Goal: Task Accomplishment & Management: Manage account settings

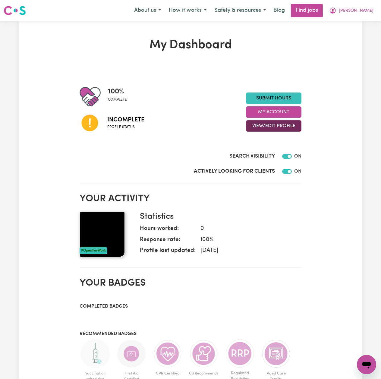
click at [261, 128] on button "View/Edit Profile" at bounding box center [273, 125] width 55 height 11
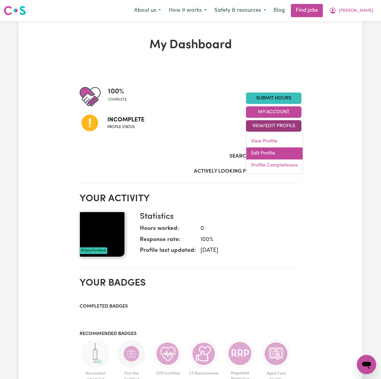
click at [254, 155] on link "Edit Profile" at bounding box center [274, 153] width 56 height 12
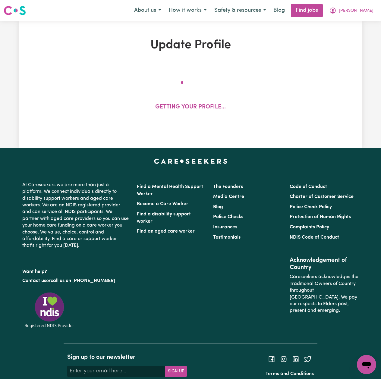
select select "[DEMOGRAPHIC_DATA]"
select select "Australian PR"
select select "Studying a healthcare related degree or qualification"
select select "42"
select select "50"
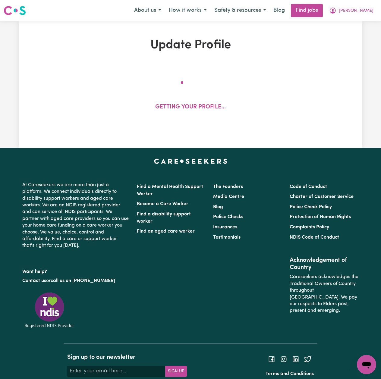
select select "60"
select select "70"
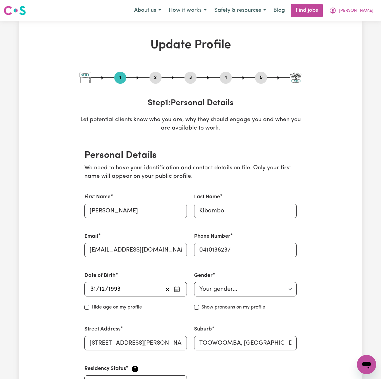
click at [151, 78] on button "2" at bounding box center [156, 78] width 12 height 8
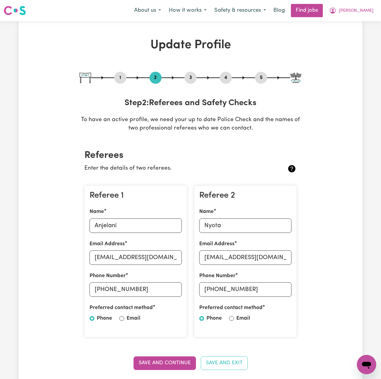
click at [254, 78] on div at bounding box center [191, 77] width 222 height 1
click at [258, 78] on button "5" at bounding box center [261, 78] width 12 height 8
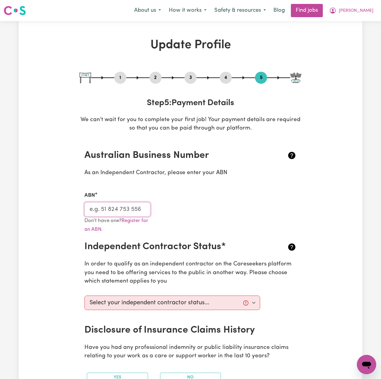
click at [128, 208] on input "ABN" at bounding box center [117, 209] width 66 height 14
click at [371, 8] on span "[PERSON_NAME]" at bounding box center [356, 11] width 35 height 7
click at [349, 36] on link "My Dashboard" at bounding box center [354, 34] width 48 height 11
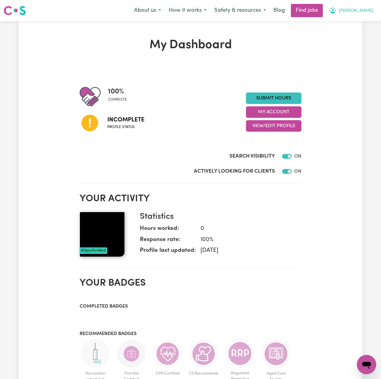
click at [365, 11] on span "[PERSON_NAME]" at bounding box center [356, 11] width 35 height 7
click at [353, 49] on link "Logout" at bounding box center [354, 45] width 48 height 11
